Goal: Task Accomplishment & Management: Manage account settings

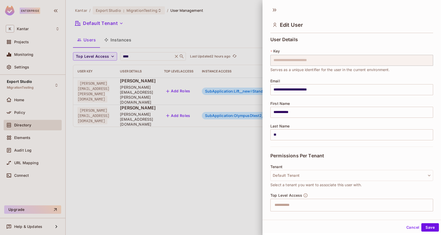
scroll to position [192, 0]
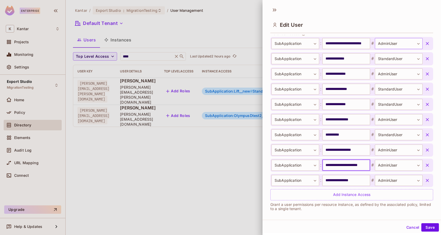
click at [398, 45] on body "**********" at bounding box center [220, 117] width 441 height 235
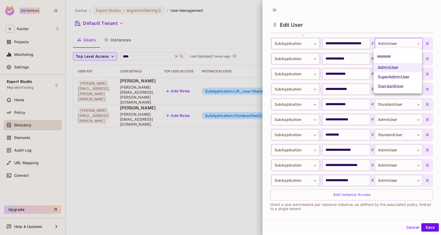
click at [264, 21] on div at bounding box center [220, 117] width 441 height 235
click at [273, 12] on icon at bounding box center [274, 10] width 8 height 8
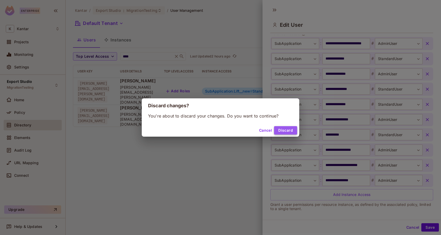
click at [279, 130] on button "Discard" at bounding box center [285, 130] width 23 height 8
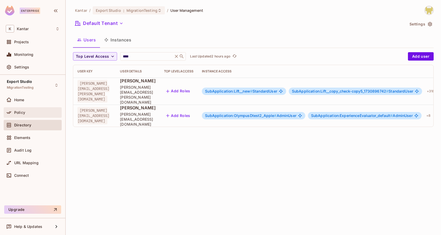
click at [30, 111] on div "Policy" at bounding box center [36, 113] width 45 height 4
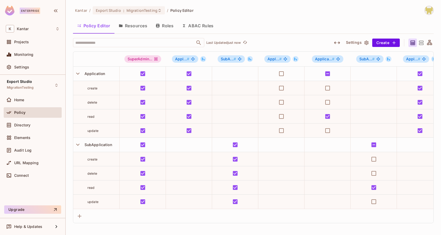
click at [170, 25] on button "Roles" at bounding box center [164, 25] width 26 height 13
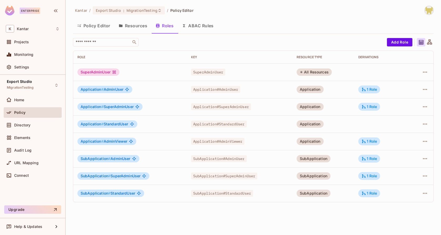
click at [157, 111] on td "Application # SuperAdminUser" at bounding box center [130, 106] width 114 height 17
click at [180, 177] on div "SubApplication # SuperAdminUser" at bounding box center [129, 175] width 105 height 7
click at [365, 176] on icon at bounding box center [364, 176] width 4 height 4
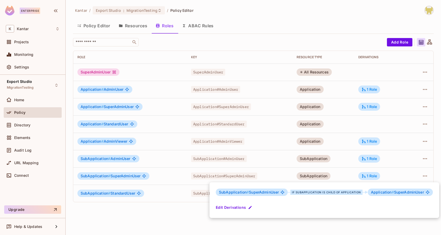
click at [343, 177] on div at bounding box center [220, 117] width 441 height 235
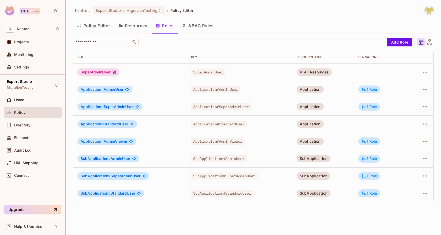
click at [270, 217] on div "Kantar / Export Studio : MigrationTesting / Policy Editor Policy Editor Resourc…" at bounding box center [253, 117] width 375 height 235
click at [175, 173] on div "SubApplication # SuperAdminUser" at bounding box center [129, 175] width 105 height 7
click at [369, 176] on div "1 Role" at bounding box center [370, 176] width 16 height 5
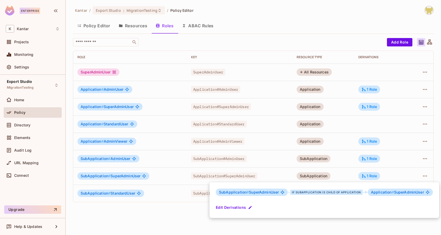
click at [340, 176] on div at bounding box center [220, 117] width 441 height 235
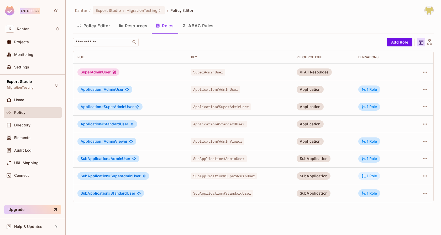
click at [366, 174] on icon at bounding box center [364, 176] width 5 height 5
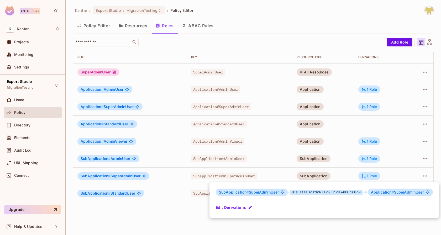
click at [354, 174] on div at bounding box center [220, 117] width 441 height 235
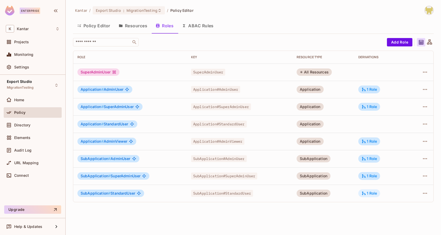
click at [372, 192] on div "1 Role" at bounding box center [370, 193] width 16 height 5
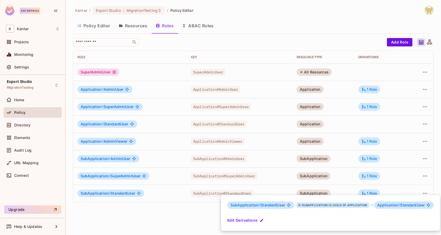
click at [346, 184] on div at bounding box center [220, 117] width 441 height 235
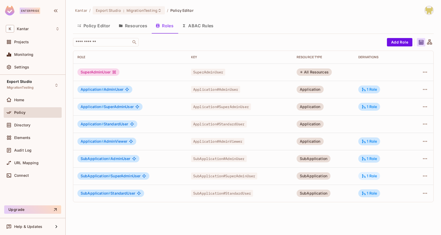
click at [364, 178] on div "1 Role" at bounding box center [369, 176] width 22 height 8
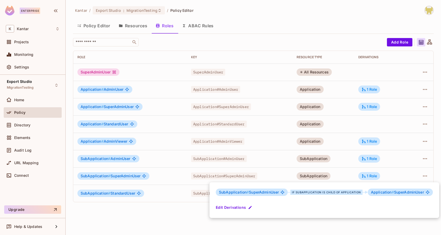
click at [342, 173] on div at bounding box center [220, 117] width 441 height 235
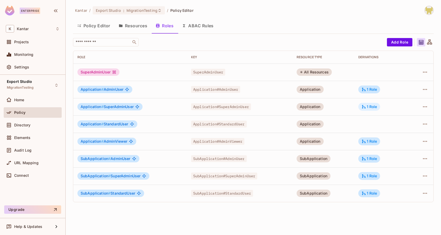
click at [366, 107] on icon at bounding box center [364, 107] width 4 height 4
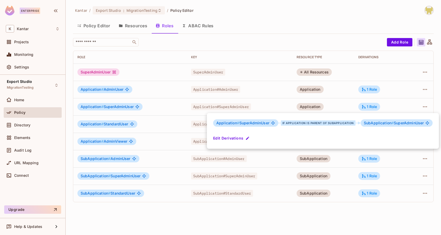
click at [347, 105] on div at bounding box center [220, 117] width 441 height 235
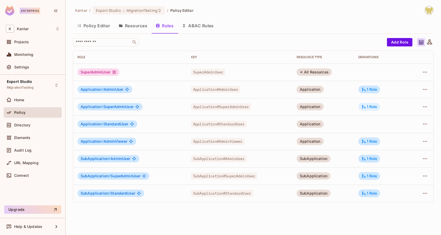
click at [375, 107] on div "1 Role" at bounding box center [370, 106] width 16 height 5
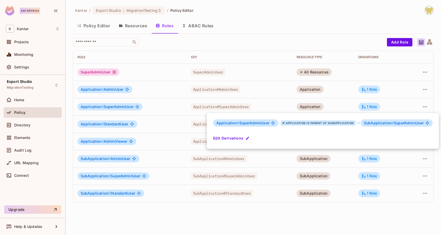
click at [390, 102] on div at bounding box center [220, 117] width 441 height 235
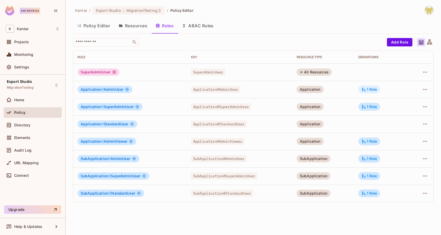
click at [372, 90] on div "1 Role" at bounding box center [370, 89] width 16 height 5
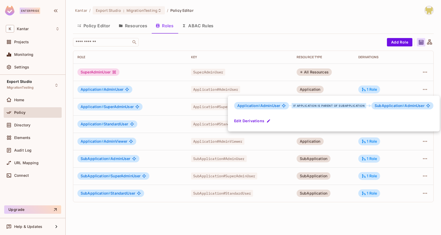
click at [395, 86] on div at bounding box center [220, 117] width 441 height 235
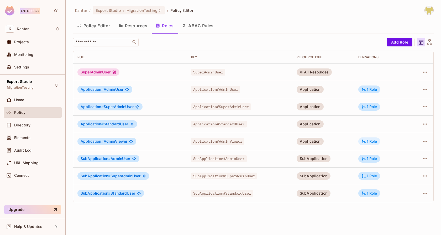
click at [374, 139] on div "1 Role" at bounding box center [370, 141] width 16 height 5
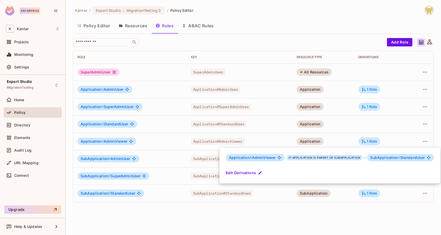
click at [388, 137] on div at bounding box center [220, 117] width 441 height 235
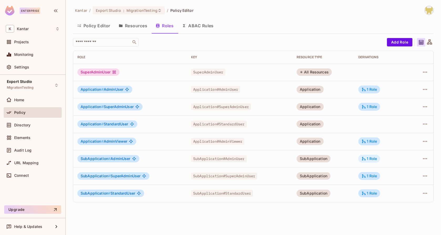
click at [370, 162] on div "1 Role" at bounding box center [369, 159] width 22 height 8
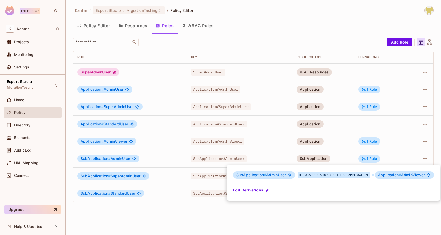
click at [385, 154] on div at bounding box center [220, 117] width 441 height 235
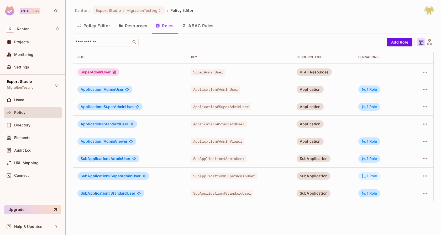
click at [373, 177] on div "1 Role" at bounding box center [370, 176] width 16 height 5
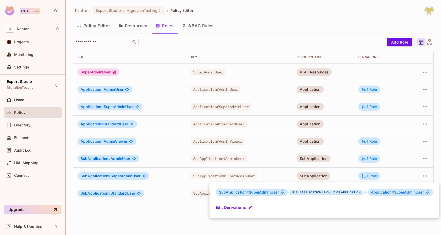
click at [387, 175] on div at bounding box center [220, 117] width 441 height 235
